Goal: Transaction & Acquisition: Purchase product/service

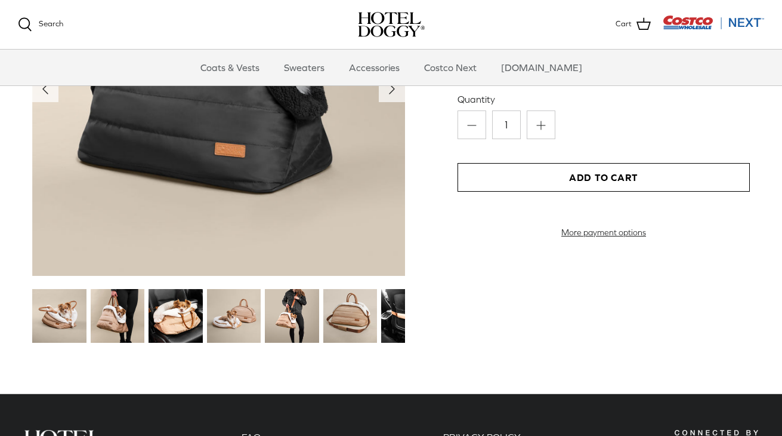
scroll to position [1331, 0]
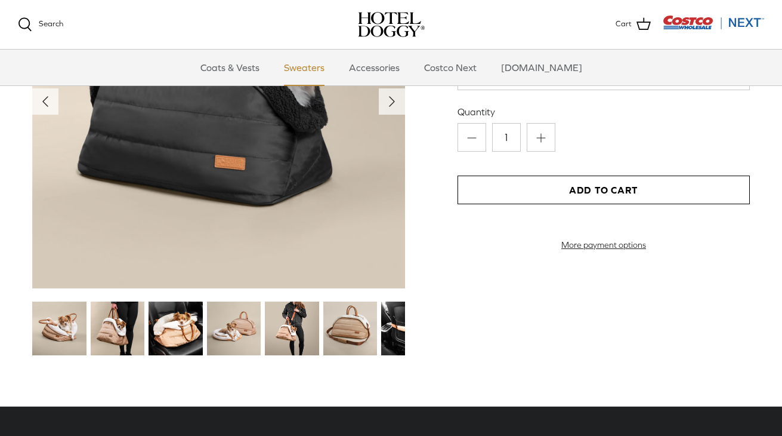
click at [317, 66] on link "Sweaters" at bounding box center [304, 68] width 62 height 36
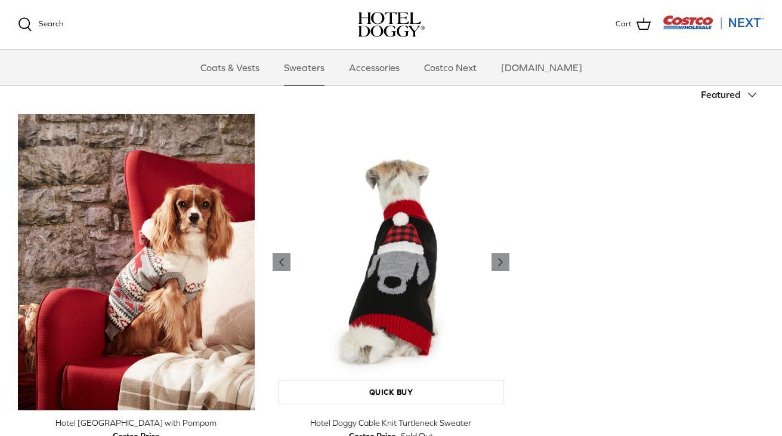
scroll to position [255, 0]
click at [406, 263] on img "Hotel Doggy Cable Knit Turtleneck Sweater" at bounding box center [391, 261] width 237 height 296
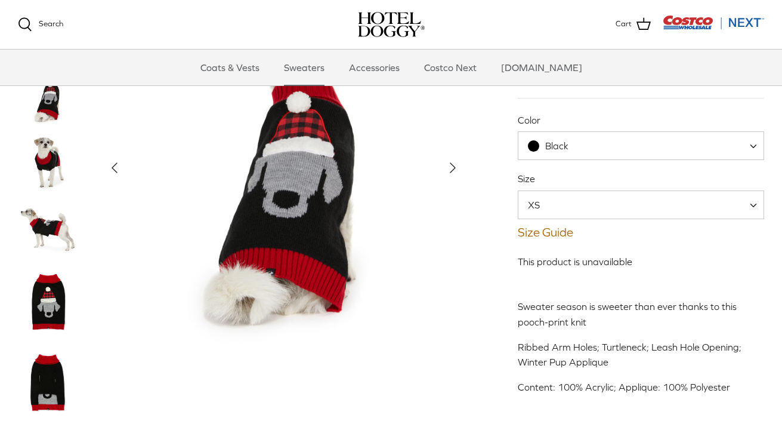
scroll to position [121, 0]
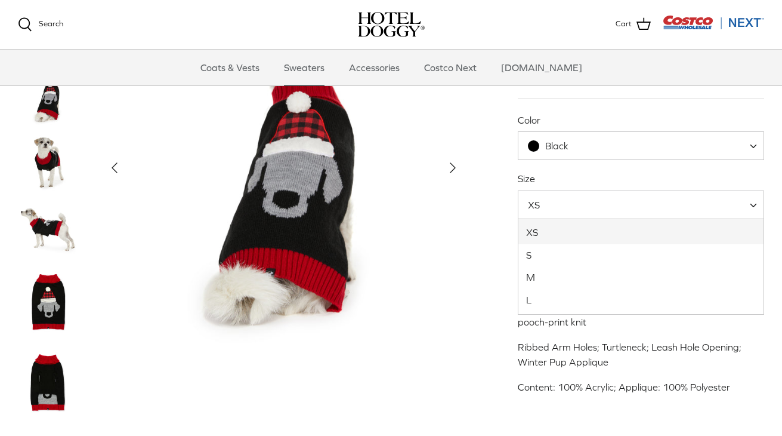
click at [752, 204] on span at bounding box center [758, 204] width 12 height 29
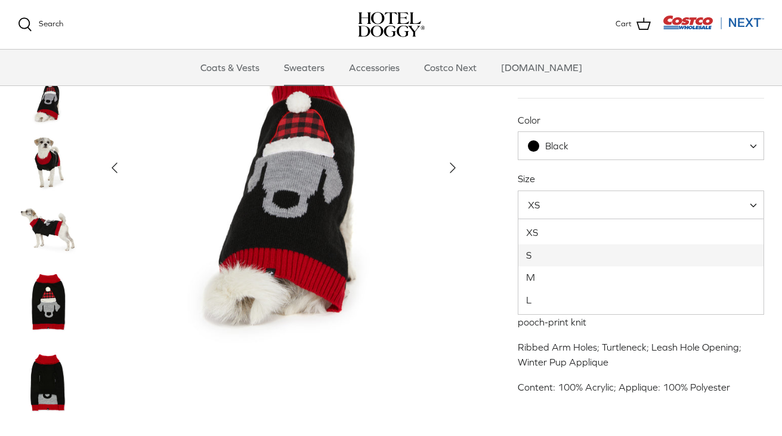
select select "S"
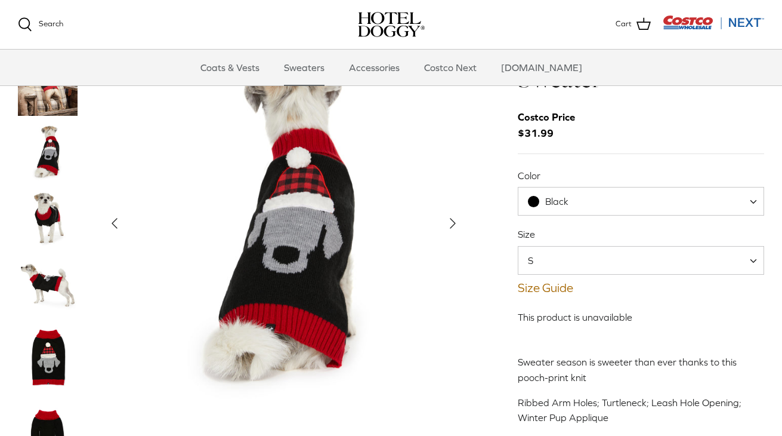
scroll to position [64, 0]
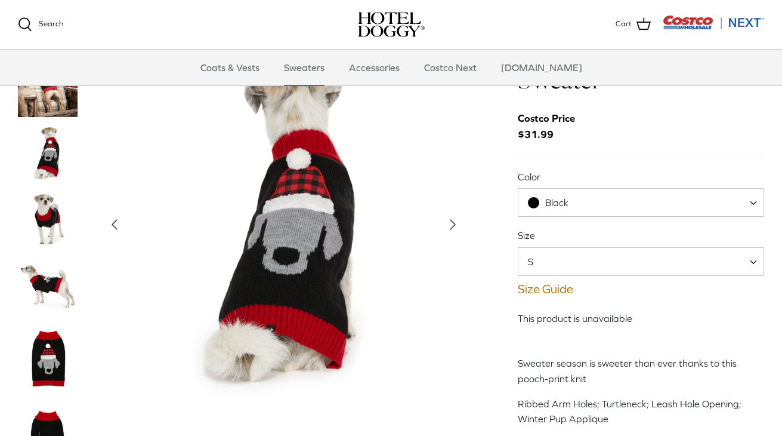
click at [50, 285] on img "Thumbnail Link" at bounding box center [48, 284] width 60 height 60
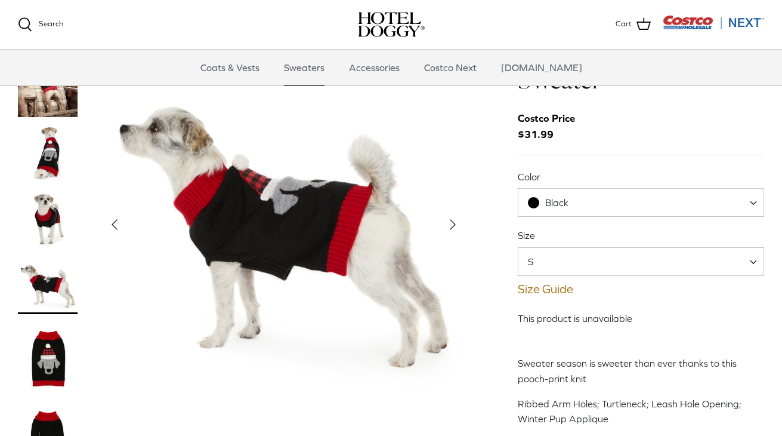
click at [45, 207] on img "Thumbnail Link" at bounding box center [48, 219] width 60 height 60
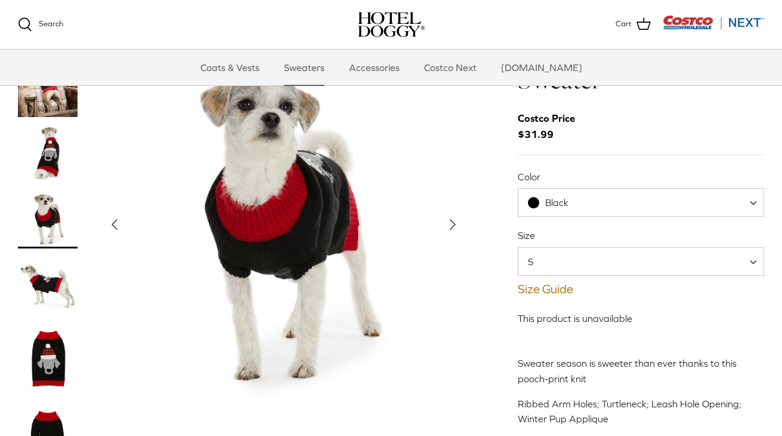
click at [51, 163] on img "Thumbnail Link" at bounding box center [48, 153] width 60 height 60
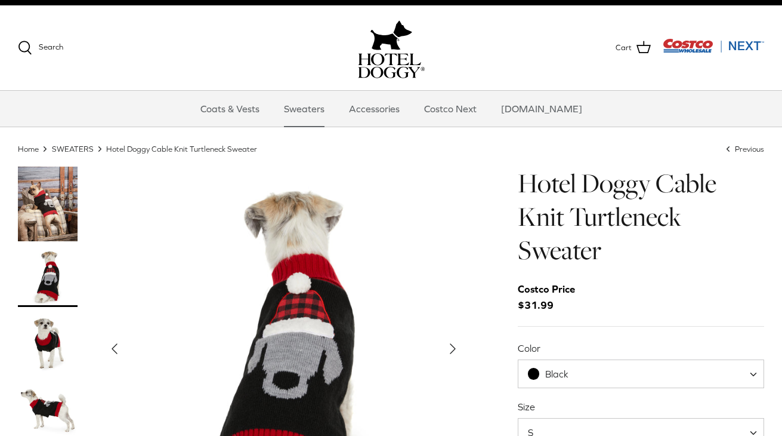
scroll to position [0, 0]
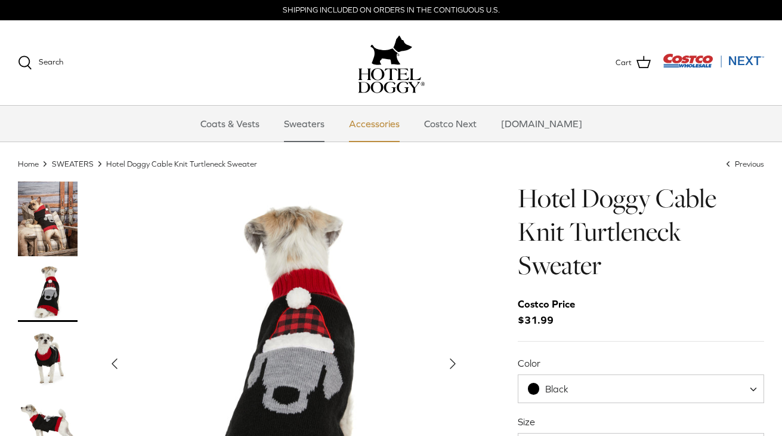
click at [374, 124] on link "Accessories" at bounding box center [374, 124] width 72 height 36
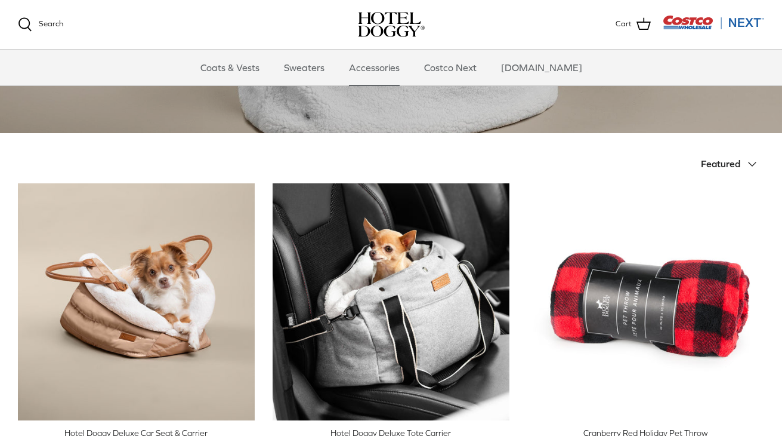
scroll to position [183, 0]
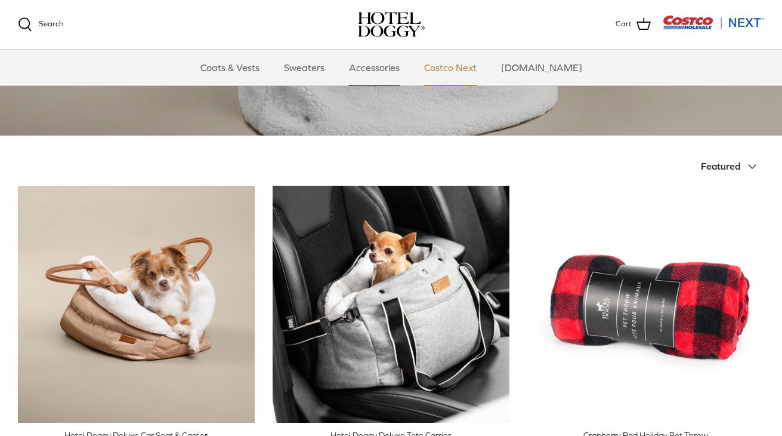
click at [474, 67] on link "Costco Next" at bounding box center [451, 68] width 74 height 36
